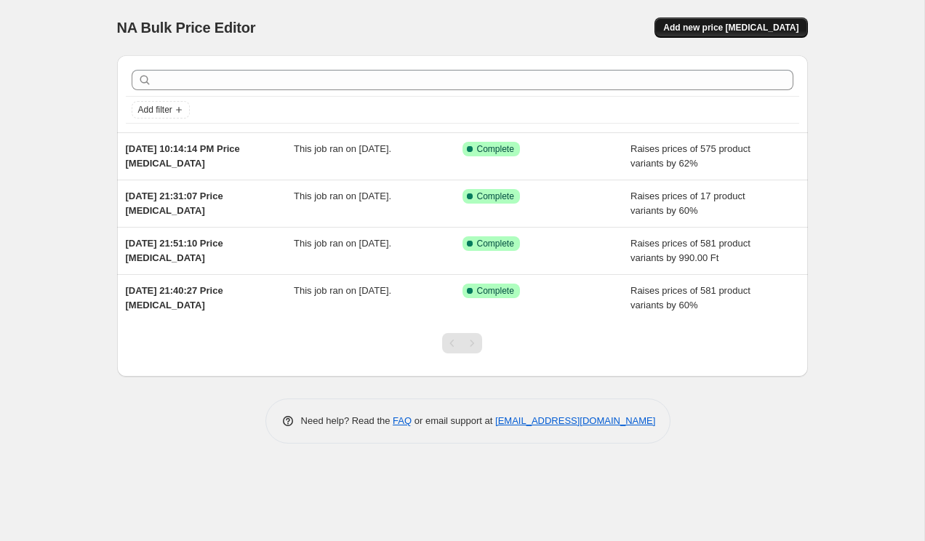
click at [741, 28] on span "Add new price [MEDICAL_DATA]" at bounding box center [730, 28] width 135 height 12
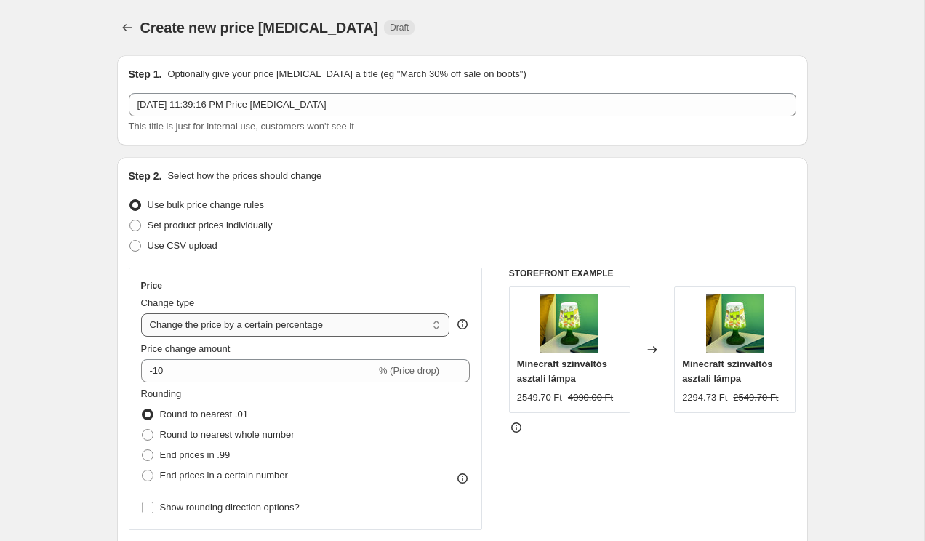
click at [319, 335] on select "Change the price to a certain amount Change the price by a certain amount Chang…" at bounding box center [295, 324] width 309 height 23
select select "by"
click at [141, 313] on select "Change the price to a certain amount Change the price by a certain amount Chang…" at bounding box center [295, 324] width 309 height 23
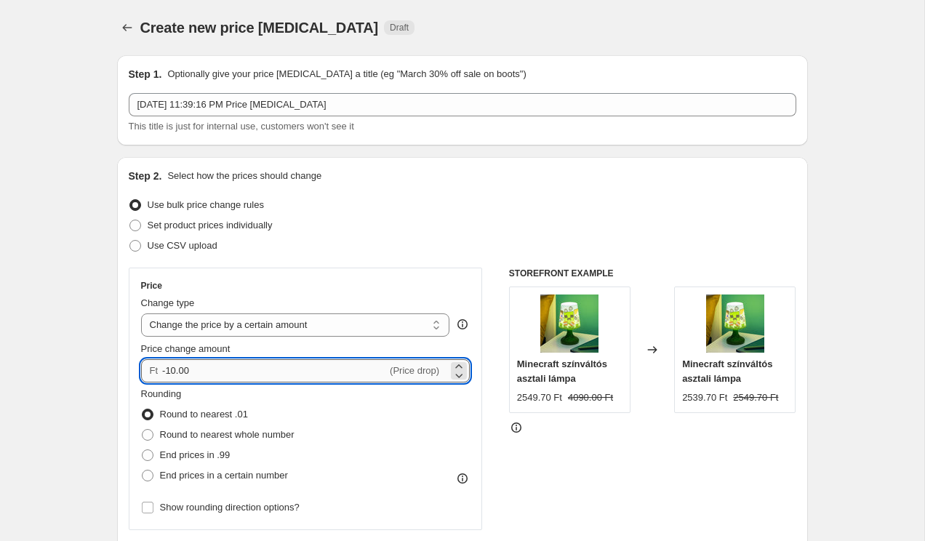
click at [314, 369] on input "-10.00" at bounding box center [274, 370] width 225 height 23
type input "-1"
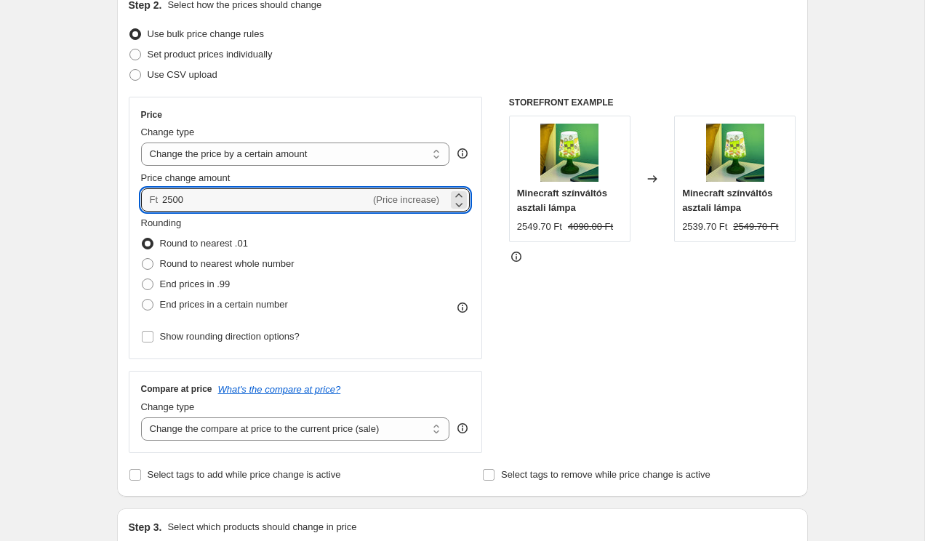
scroll to position [182, 0]
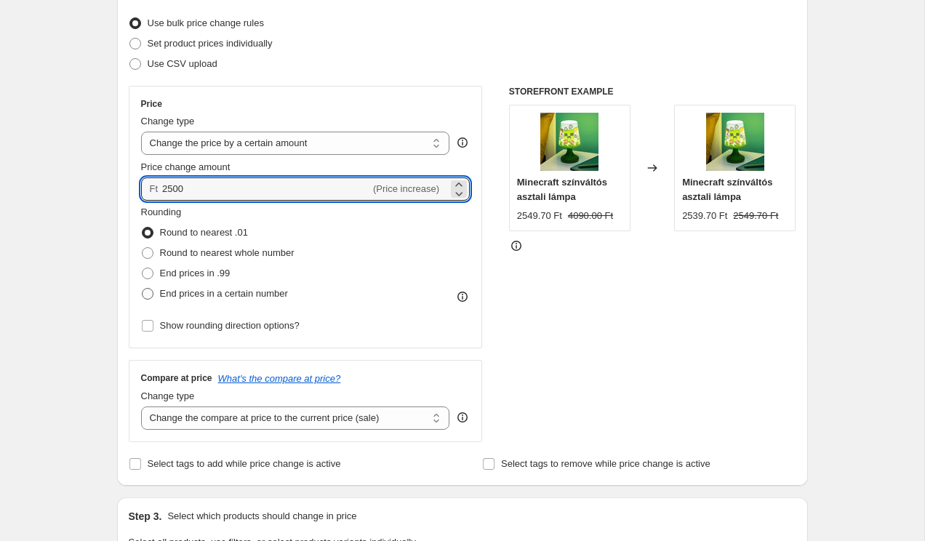
type input "2500.00"
click at [265, 300] on span "End prices in a certain number" at bounding box center [224, 293] width 128 height 15
click at [143, 289] on input "End prices in a certain number" at bounding box center [142, 288] width 1 height 1
radio input "true"
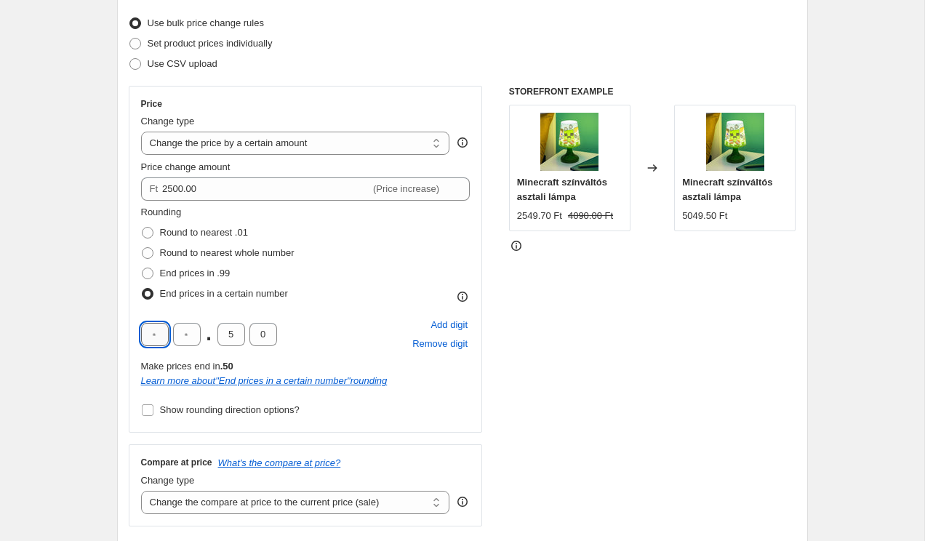
click at [158, 341] on input "text" at bounding box center [155, 334] width 28 height 23
type input "9"
type input "0"
click at [539, 287] on div "STOREFRONT EXAMPLE Minecraft színváltós asztali lámpa 2549.70 Ft 4090.00 Ft Cha…" at bounding box center [652, 306] width 287 height 441
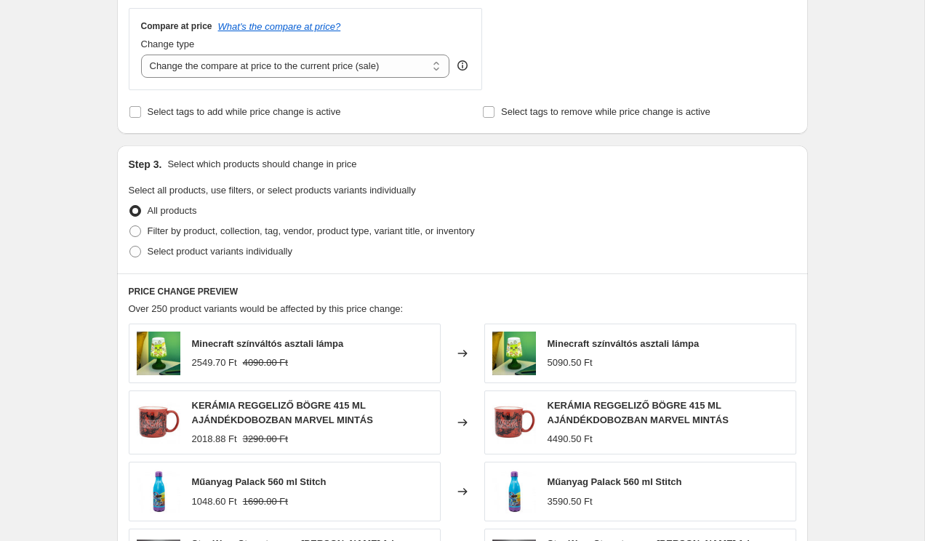
scroll to position [590, 0]
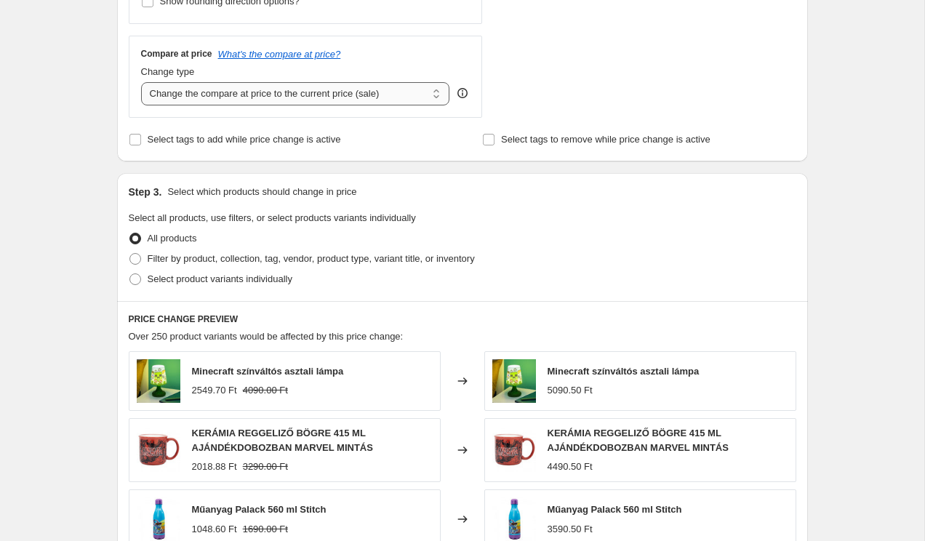
click at [379, 92] on select "Change the compare at price to the current price (sale) Change the compare at p…" at bounding box center [295, 93] width 309 height 23
select select "remove"
click at [141, 82] on select "Change the compare at price to the current price (sale) Change the compare at p…" at bounding box center [295, 93] width 309 height 23
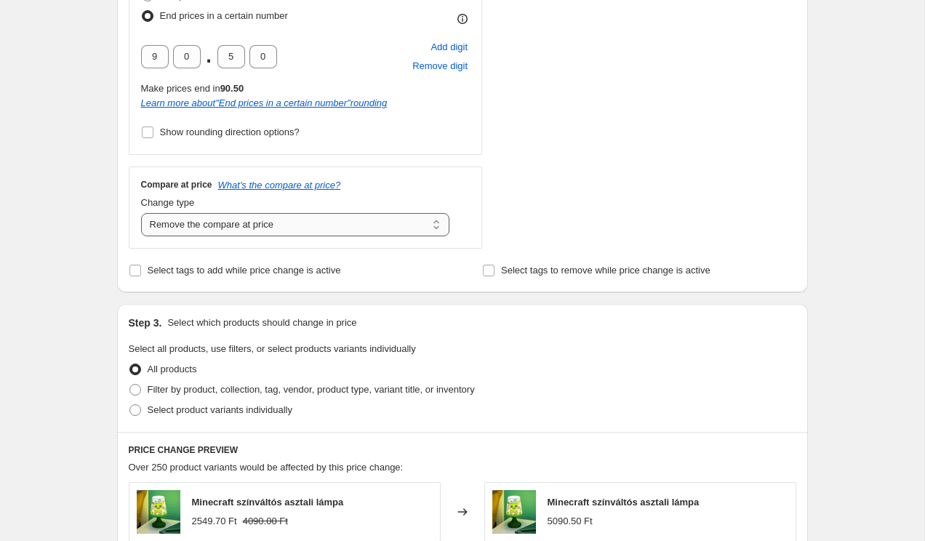
scroll to position [494, 0]
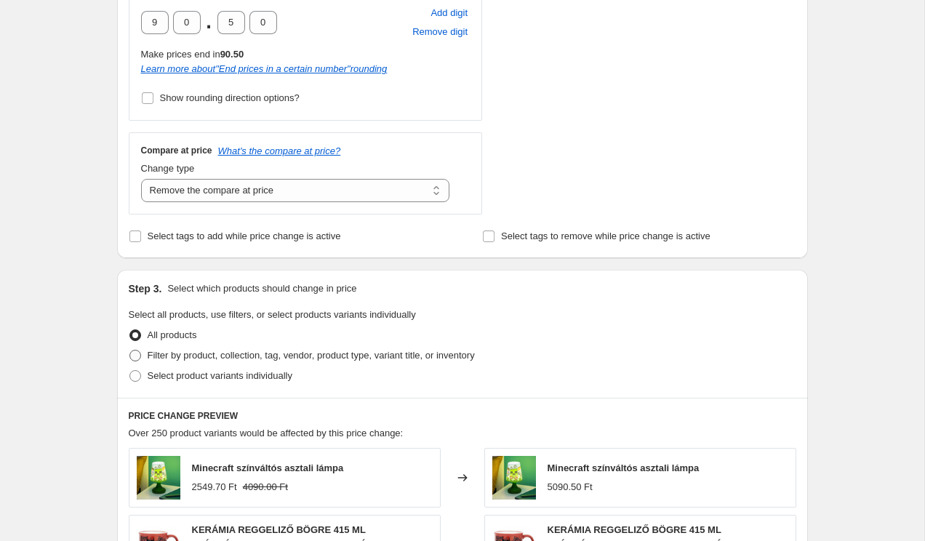
click at [272, 358] on span "Filter by product, collection, tag, vendor, product type, variant title, or inv…" at bounding box center [311, 355] width 327 height 11
click at [130, 350] on input "Filter by product, collection, tag, vendor, product type, variant title, or inv…" at bounding box center [129, 350] width 1 height 1
radio input "true"
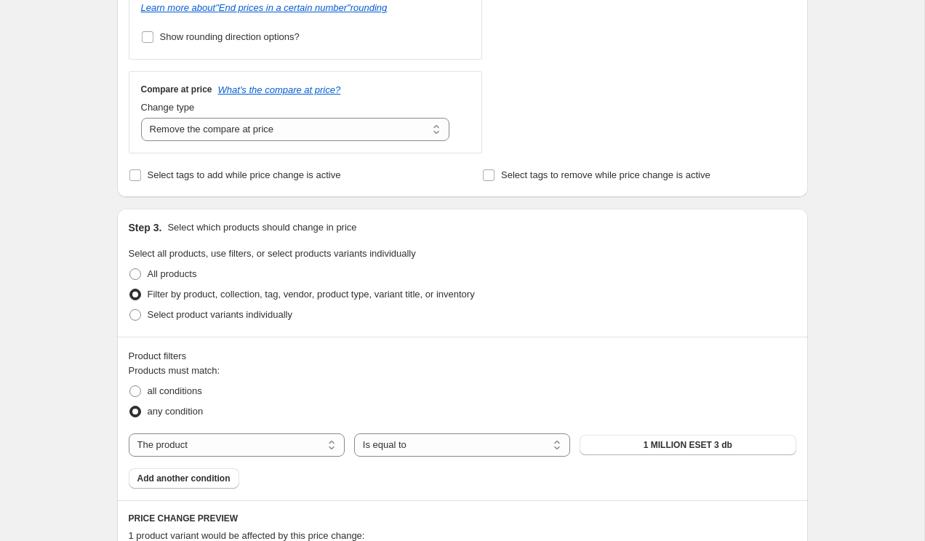
scroll to position [561, 0]
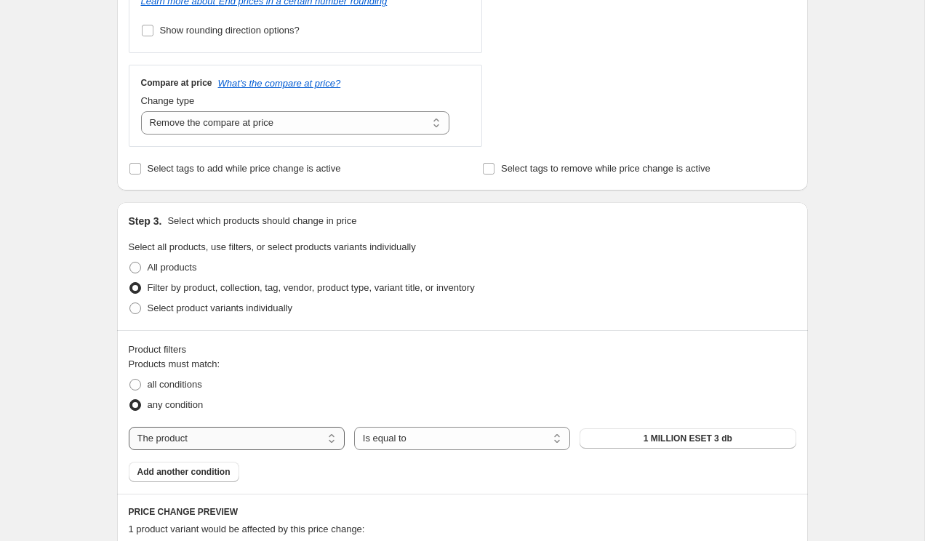
click at [308, 444] on select "The product The product's collection The product's tag The product's vendor The…" at bounding box center [237, 438] width 216 height 23
select select "tag"
click at [625, 430] on button "1" at bounding box center [688, 438] width 216 height 20
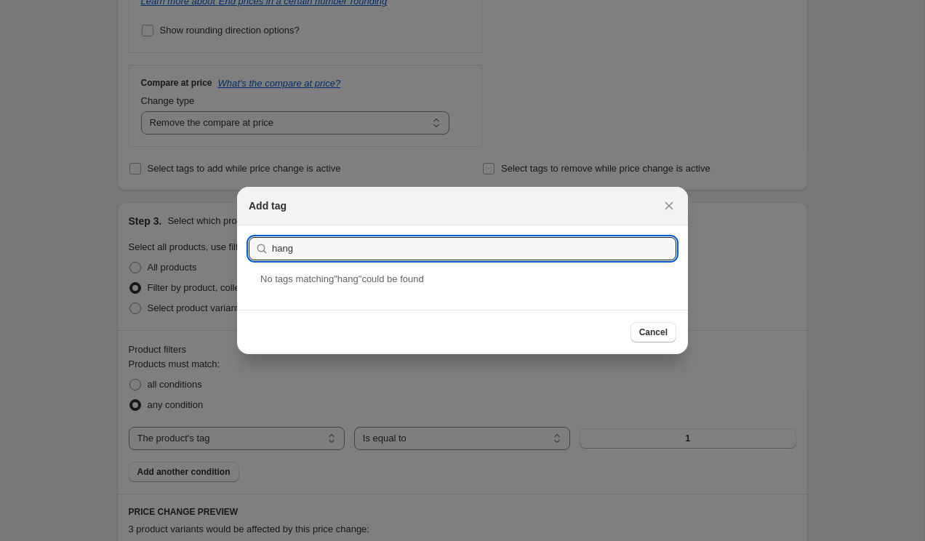
type input "hangulat"
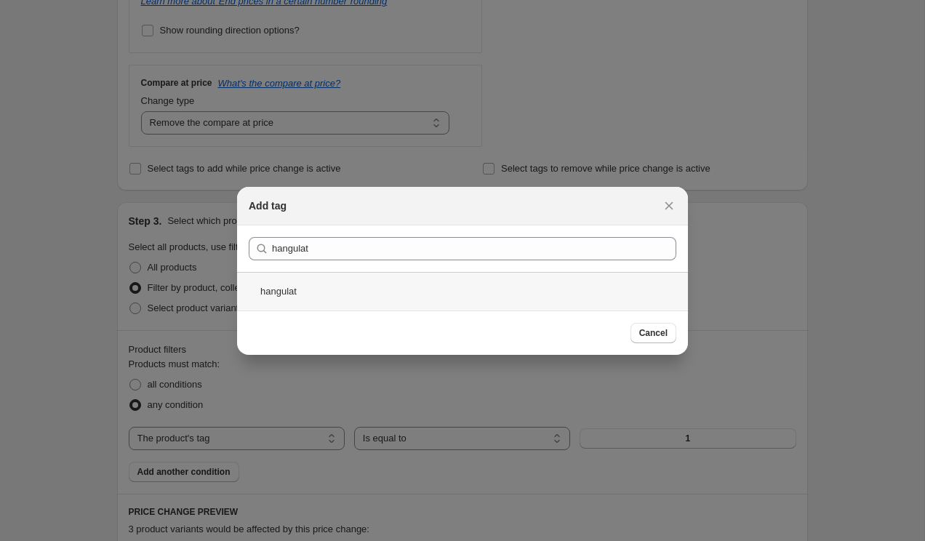
click at [414, 283] on div "hangulat" at bounding box center [462, 291] width 451 height 39
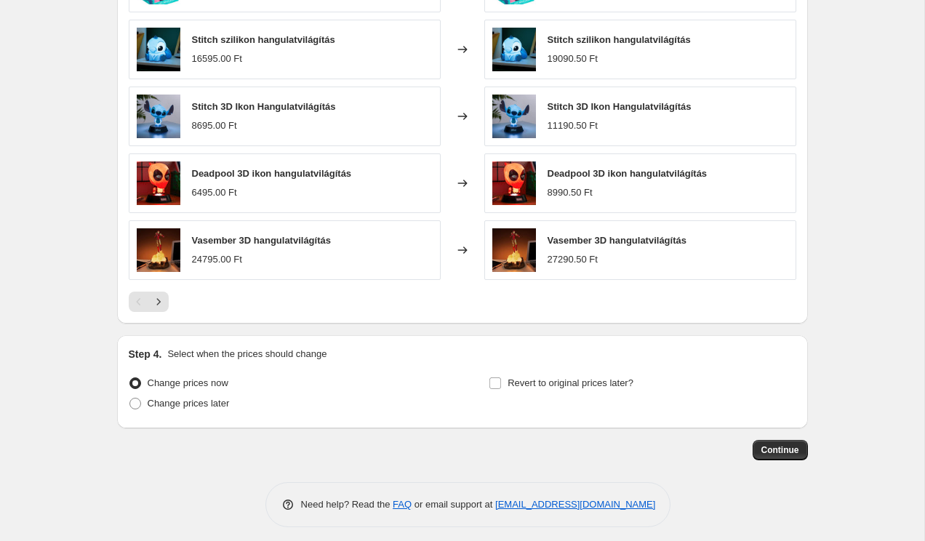
scroll to position [1161, 0]
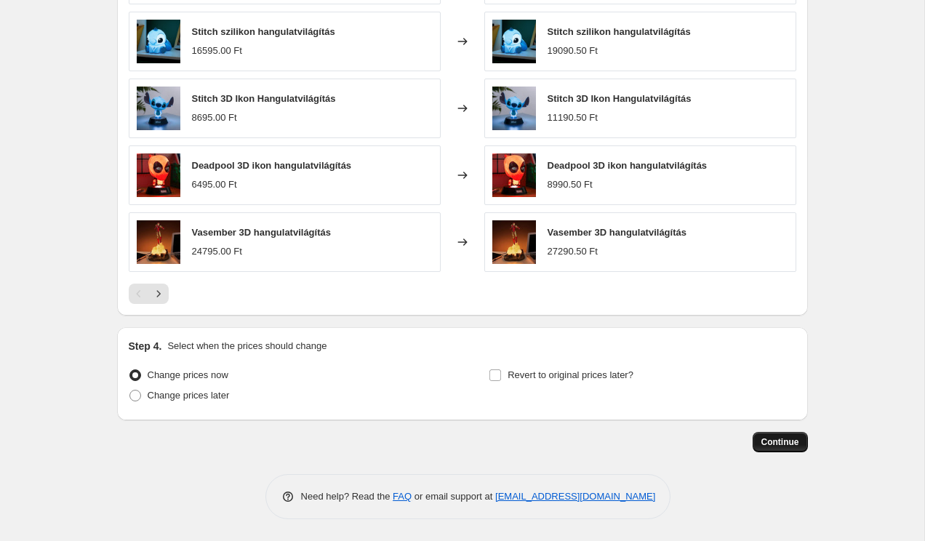
click at [782, 444] on span "Continue" at bounding box center [780, 442] width 38 height 12
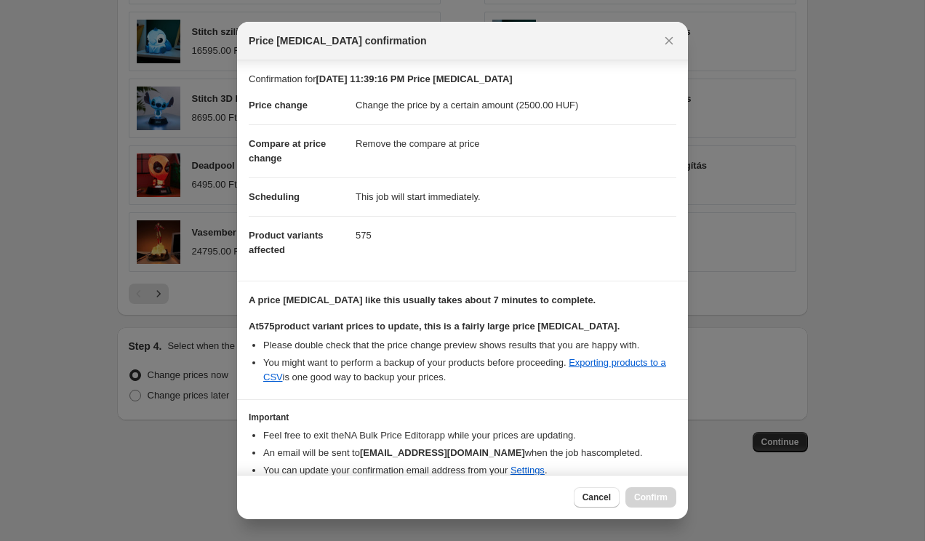
scroll to position [62, 0]
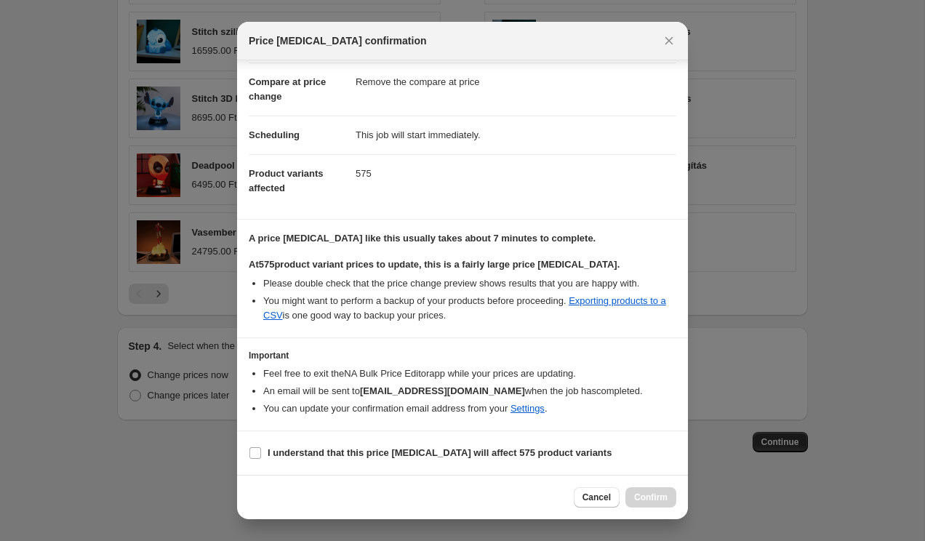
click at [362, 441] on section "I understand that this price [MEDICAL_DATA] will affect 575 product variants" at bounding box center [462, 453] width 451 height 44
click at [362, 447] on b "I understand that this price [MEDICAL_DATA] will affect 575 product variants" at bounding box center [440, 452] width 344 height 11
click at [261, 447] on input "I understand that this price [MEDICAL_DATA] will affect 575 product variants" at bounding box center [255, 453] width 12 height 12
checkbox input "true"
click at [656, 497] on span "Confirm" at bounding box center [650, 498] width 33 height 12
